Goal: Task Accomplishment & Management: Manage account settings

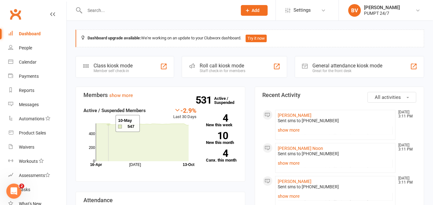
drag, startPoint x: 108, startPoint y: 123, endPoint x: 258, endPoint y: 74, distance: 157.8
click at [126, 114] on div "-2.9% Last 30 Days Active / Suspended Members [DATE] Month [DATE]-Oct 0 200 400" at bounding box center [139, 137] width 113 height 61
click at [290, 11] on icon at bounding box center [287, 10] width 5 height 5
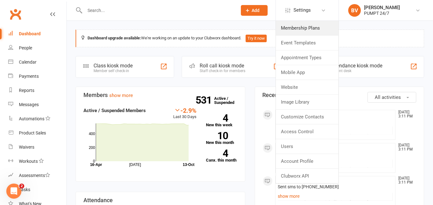
click at [303, 25] on link "Membership Plans" at bounding box center [307, 28] width 63 height 14
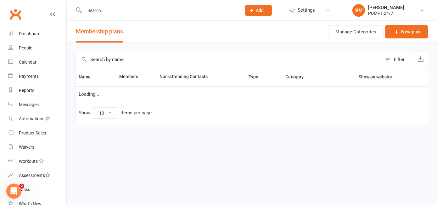
select select "25"
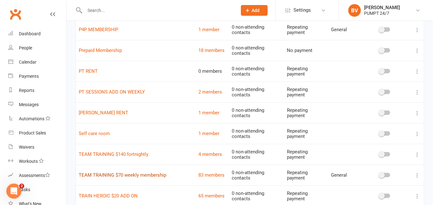
scroll to position [258, 0]
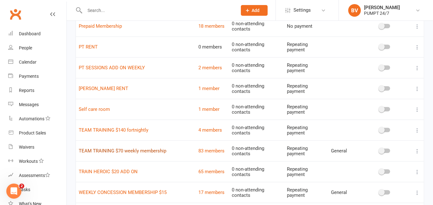
click at [138, 148] on link "TEAM TRAINING $70 weekly membership" at bounding box center [123, 151] width 88 height 6
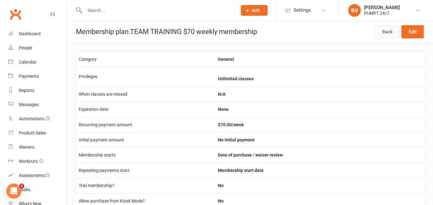
click at [383, 29] on link "Back" at bounding box center [387, 31] width 25 height 13
select select "25"
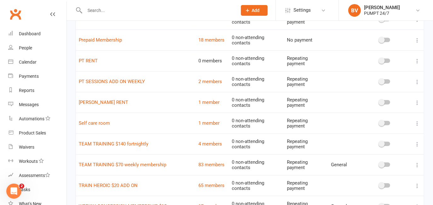
scroll to position [258, 0]
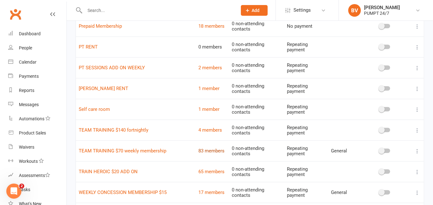
click at [213, 148] on link "83 members" at bounding box center [211, 151] width 26 height 6
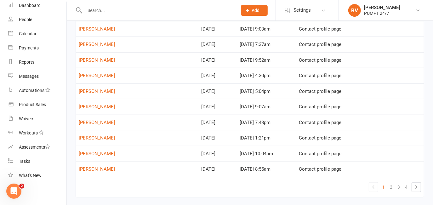
scroll to position [312, 0]
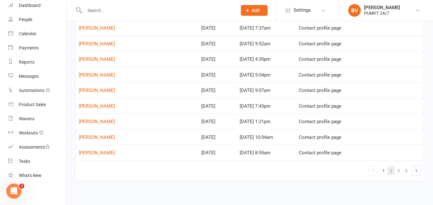
click at [390, 169] on link "2" at bounding box center [391, 170] width 8 height 9
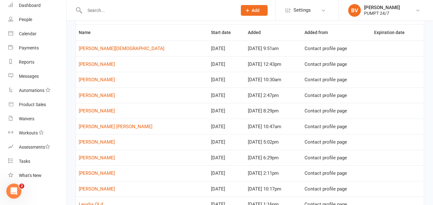
scroll to position [28, 0]
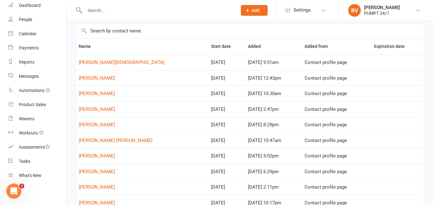
drag, startPoint x: 121, startPoint y: 60, endPoint x: 411, endPoint y: 120, distance: 296.1
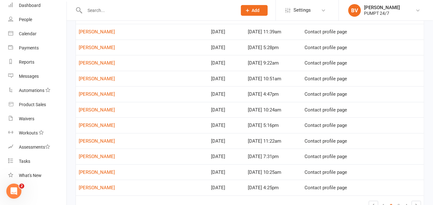
scroll to position [312, 0]
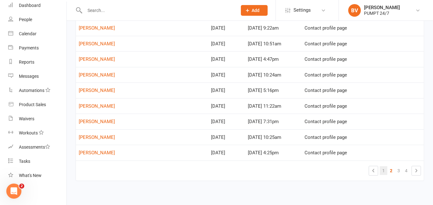
click at [383, 167] on link "1" at bounding box center [384, 170] width 8 height 9
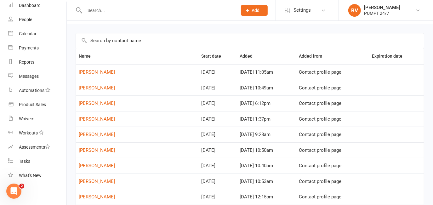
scroll to position [0, 0]
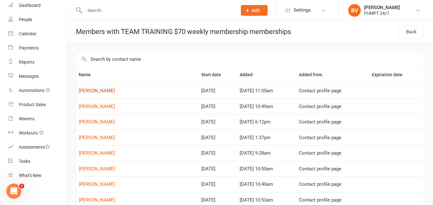
click at [99, 89] on link "[PERSON_NAME]" at bounding box center [97, 91] width 36 height 6
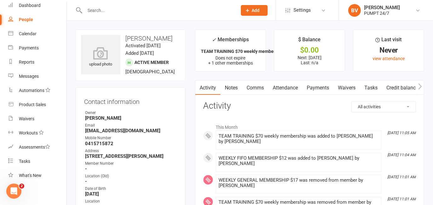
click at [313, 85] on link "Payments" at bounding box center [317, 88] width 31 height 14
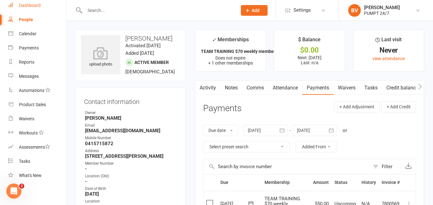
click at [15, 6] on link "Dashboard" at bounding box center [37, 5] width 58 height 14
